Goal: Transaction & Acquisition: Download file/media

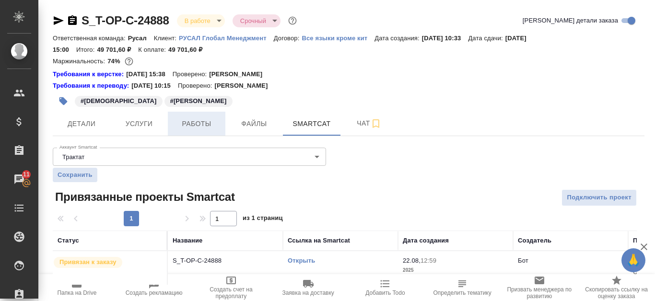
click at [195, 121] on span "Работы" at bounding box center [197, 124] width 46 height 12
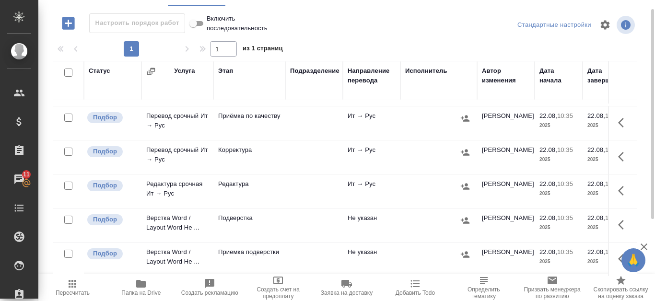
scroll to position [82, 0]
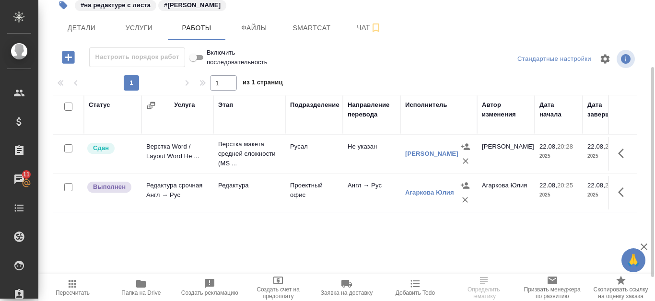
scroll to position [48, 0]
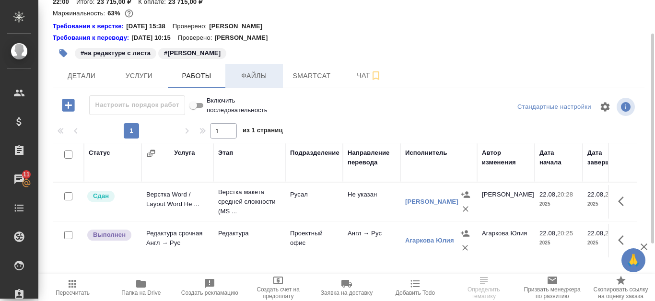
click at [254, 78] on span "Файлы" at bounding box center [254, 76] width 46 height 12
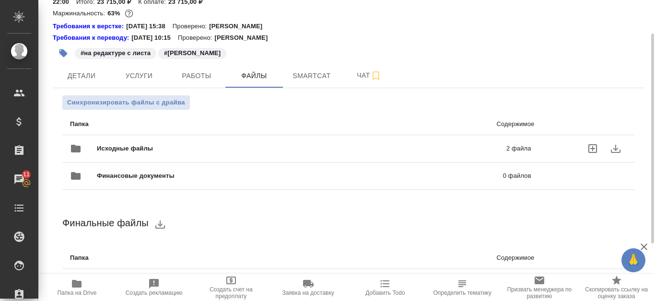
click at [457, 146] on p "2 файла" at bounding box center [430, 149] width 201 height 10
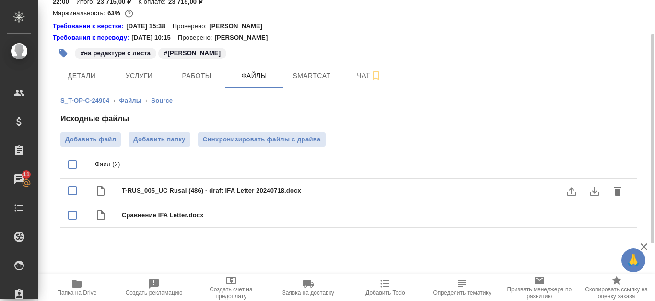
click at [592, 193] on icon "download" at bounding box center [595, 192] width 12 height 12
click at [593, 215] on icon "download" at bounding box center [595, 216] width 10 height 8
click at [132, 71] on span "Услуги" at bounding box center [139, 76] width 46 height 12
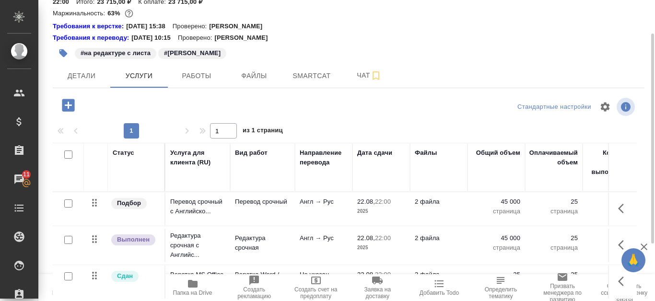
scroll to position [96, 0]
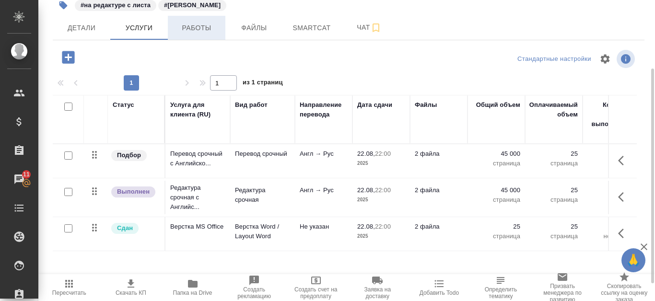
click at [215, 29] on span "Работы" at bounding box center [197, 28] width 46 height 12
